Goal: Contribute content: Add original content to the website for others to see

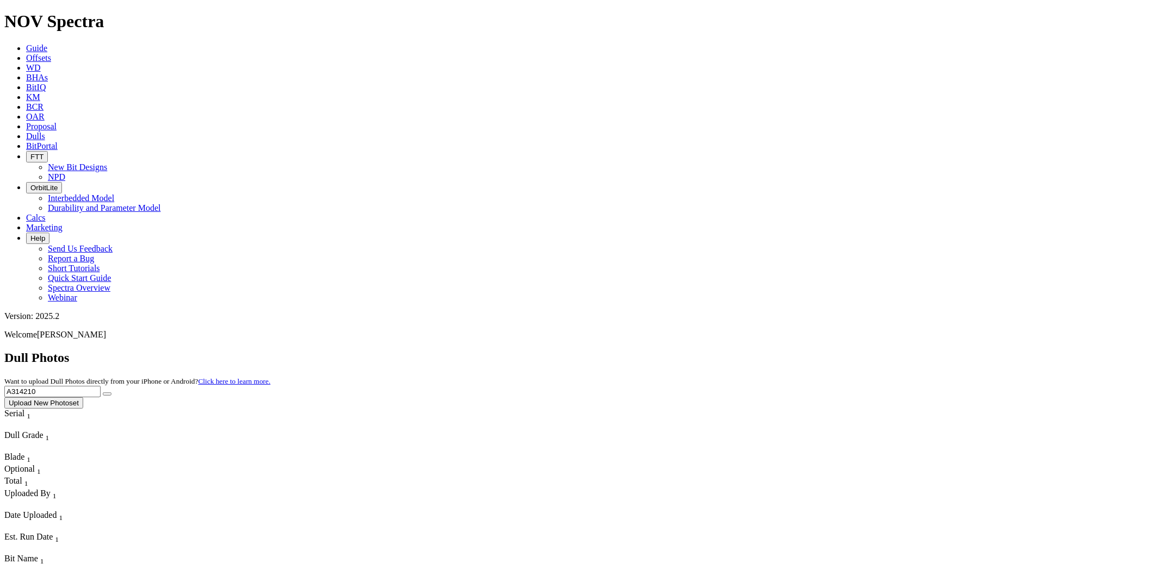
click at [47, 43] on link "Guide" at bounding box center [36, 47] width 21 height 9
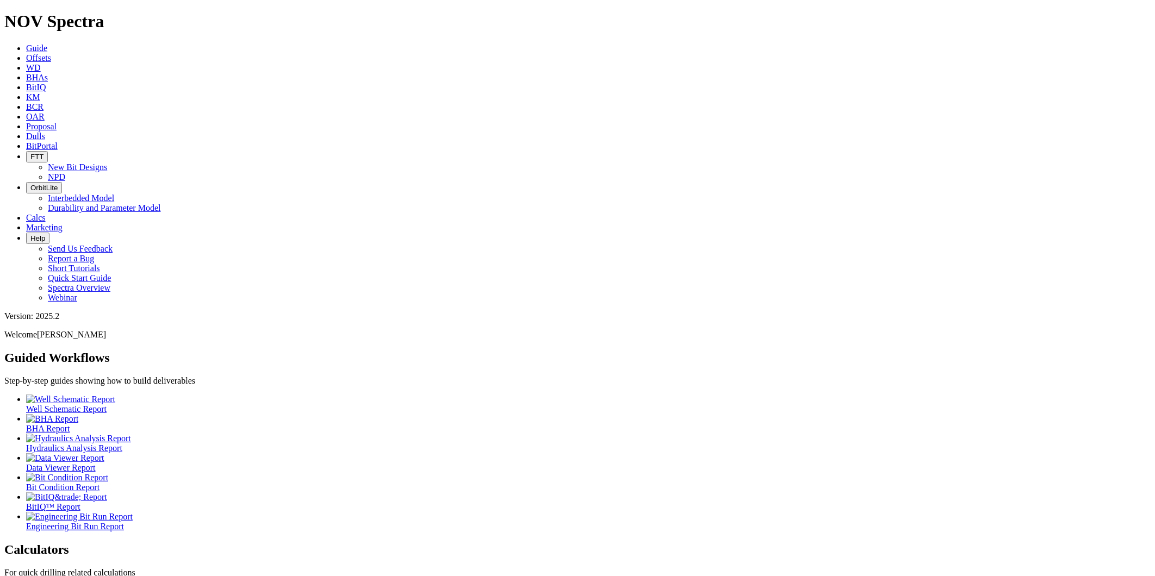
click at [26, 132] on icon at bounding box center [26, 136] width 0 height 9
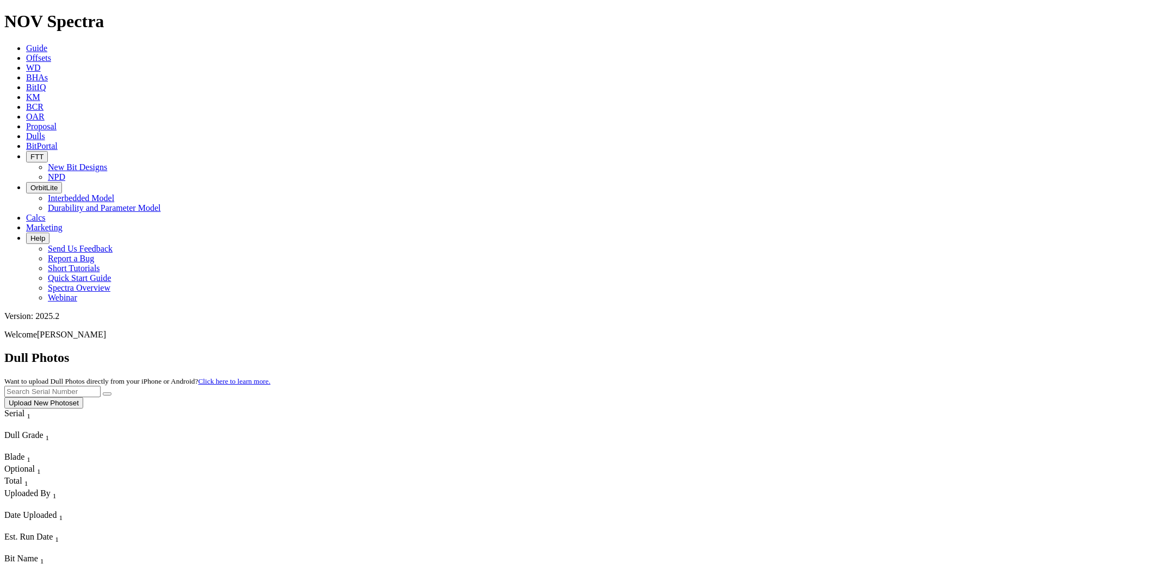
click at [83, 397] on button "Upload New Photoset" at bounding box center [43, 402] width 79 height 11
